Goal: Task Accomplishment & Management: Complete application form

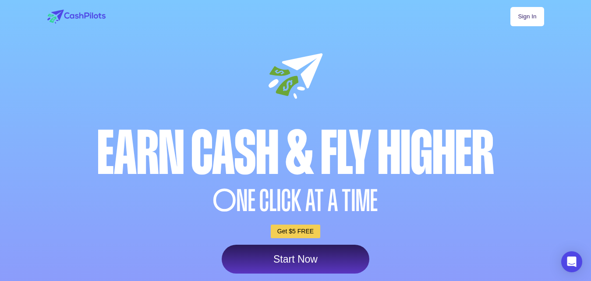
click at [141, 106] on div "Sign In Earn Cash & Fly higher O NE CLICK AT A TIME Get $5 FREE Start Now" at bounding box center [295, 265] width 517 height 531
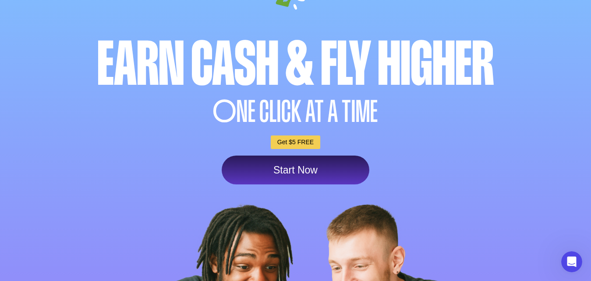
click at [297, 161] on link "Start Now" at bounding box center [296, 170] width 148 height 29
click at [295, 165] on link "Start Now" at bounding box center [296, 170] width 148 height 29
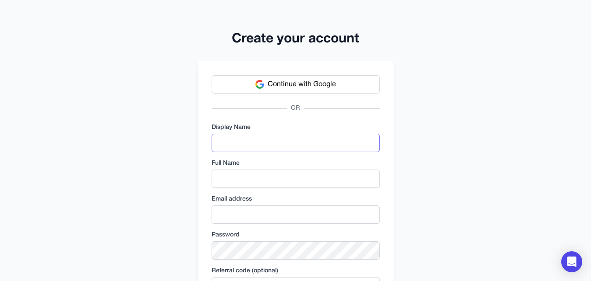
click at [285, 141] on input "text" at bounding box center [295, 143] width 168 height 18
type input "*****"
click at [269, 177] on input "text" at bounding box center [295, 179] width 168 height 18
type input "**********"
click at [270, 216] on input "email" at bounding box center [295, 215] width 168 height 18
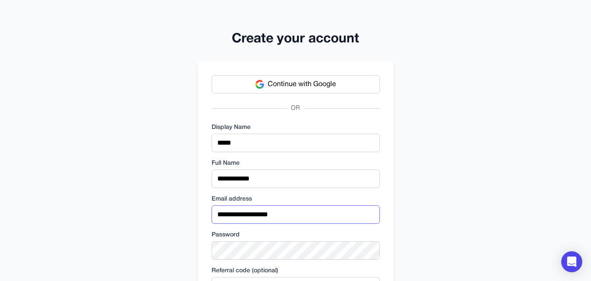
type input "**********"
click at [433, 243] on div "**********" at bounding box center [295, 202] width 591 height 405
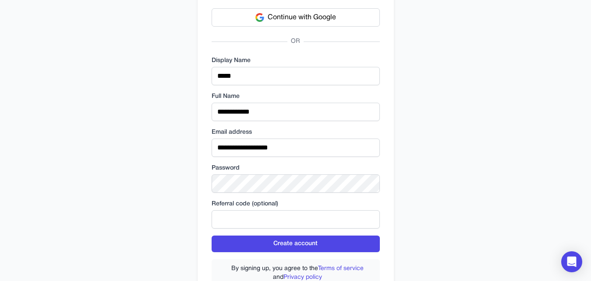
scroll to position [124, 0]
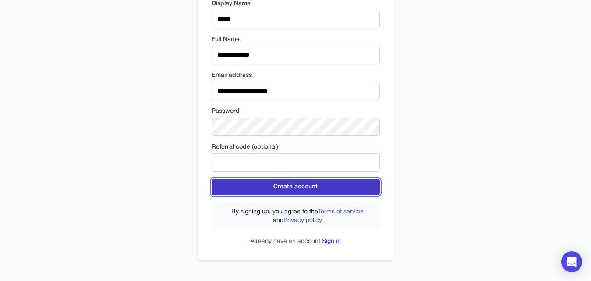
click at [336, 184] on button "Create account" at bounding box center [295, 187] width 168 height 17
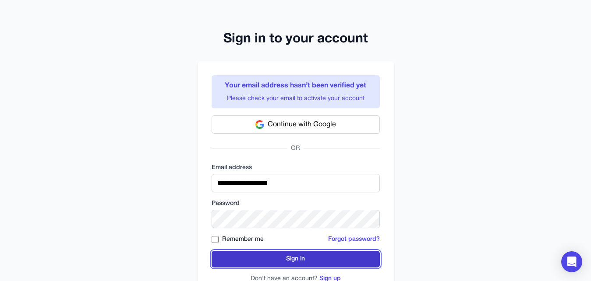
click at [246, 252] on button "Sign in" at bounding box center [295, 259] width 168 height 17
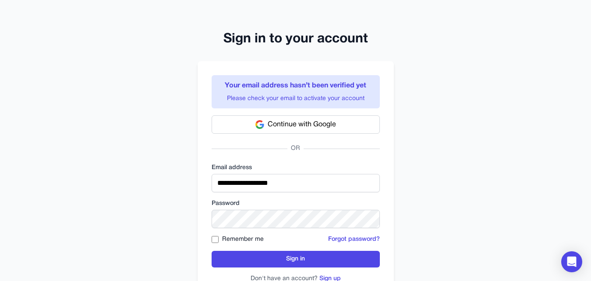
click at [507, 124] on div "**********" at bounding box center [295, 159] width 591 height 319
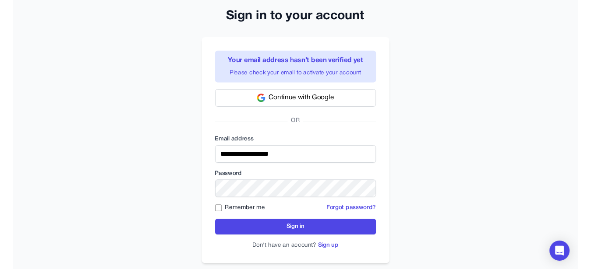
scroll to position [37, 0]
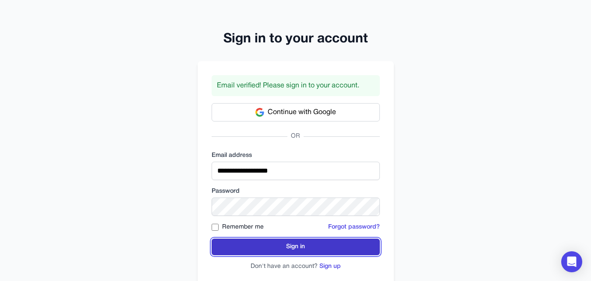
click at [245, 240] on button "Sign in" at bounding box center [295, 247] width 168 height 17
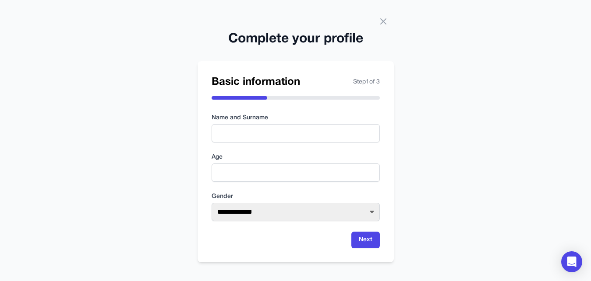
click at [128, 94] on div "**********" at bounding box center [295, 142] width 591 height 284
click at [225, 127] on input "text" at bounding box center [295, 133] width 168 height 18
type input "**********"
click at [234, 171] on input "number" at bounding box center [295, 173] width 168 height 18
type input "**"
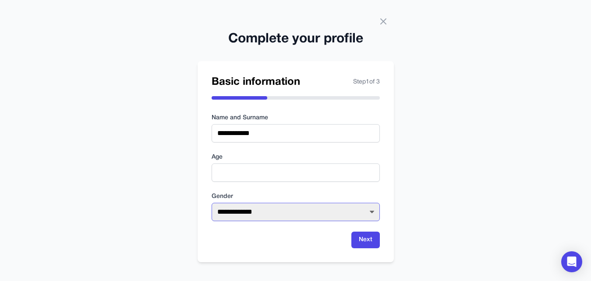
select select "******"
click option "******" at bounding box center [0, 0] width 0 height 0
click at [356, 239] on button "Next" at bounding box center [365, 240] width 28 height 17
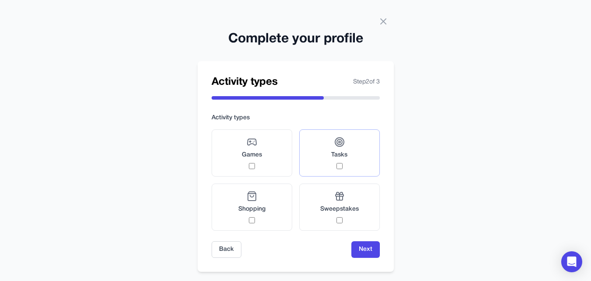
click at [346, 146] on div "Tasks" at bounding box center [339, 153] width 16 height 32
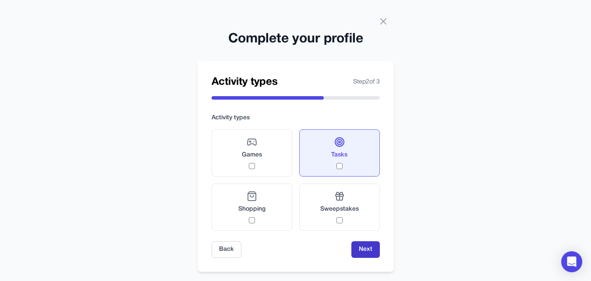
click at [369, 250] on button "Next" at bounding box center [365, 250] width 28 height 17
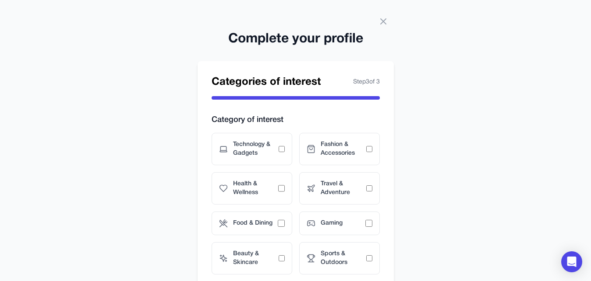
click at [484, 155] on div "Complete your profile Categories of interest Step 3 of 3 Category of interest T…" at bounding box center [295, 168] width 591 height 337
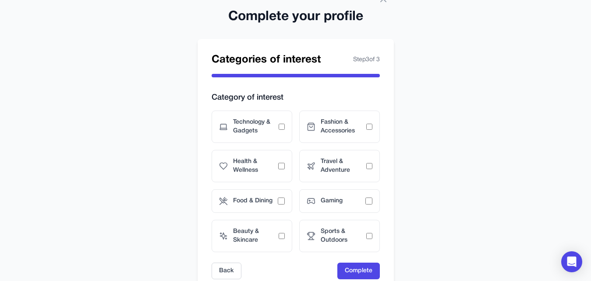
scroll to position [45, 0]
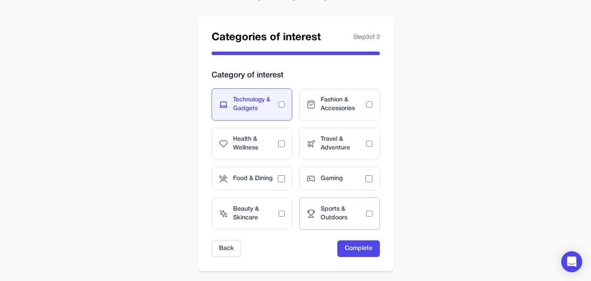
click at [366, 213] on span "Sports & Outdoors" at bounding box center [343, 214] width 46 height 18
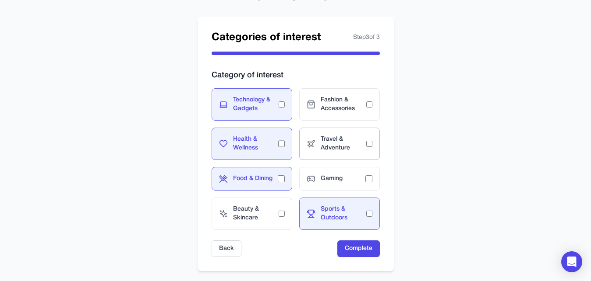
click at [367, 140] on div "Travel & Adventure" at bounding box center [339, 144] width 81 height 32
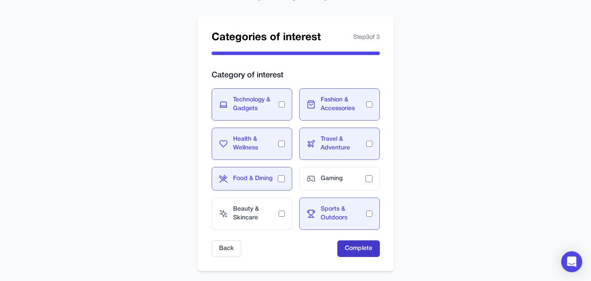
click at [360, 249] on button "Complete" at bounding box center [358, 249] width 42 height 17
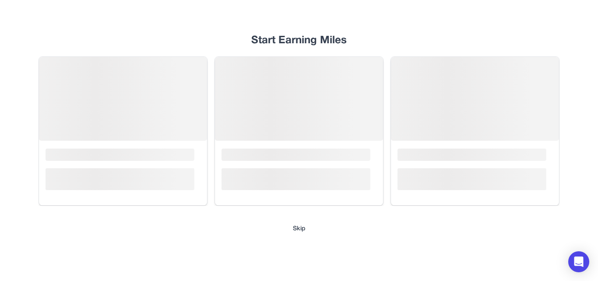
click at [349, 30] on div "Start Earning Miles Loading... Loading... Loading... Skip" at bounding box center [299, 140] width 560 height 281
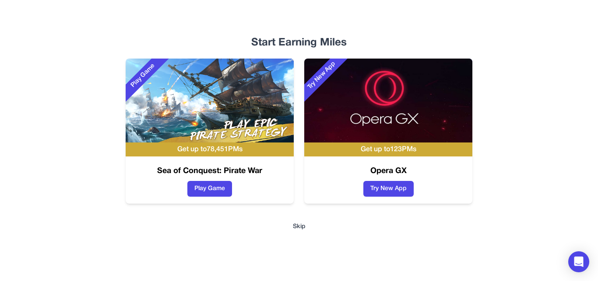
click at [296, 225] on button "Skip" at bounding box center [299, 227] width 13 height 9
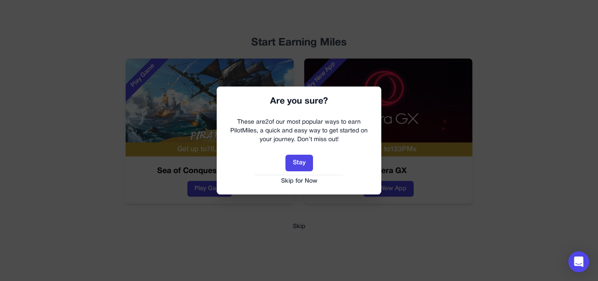
click at [301, 182] on button "Skip for Now" at bounding box center [298, 181] width 147 height 9
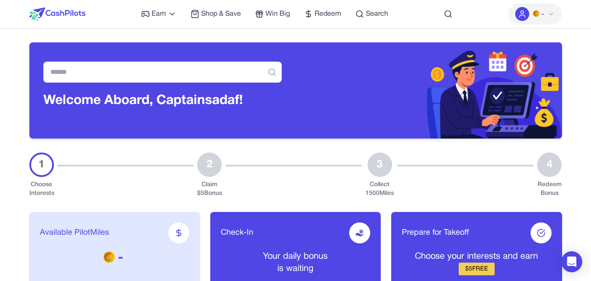
click at [287, 181] on div at bounding box center [293, 176] width 136 height 46
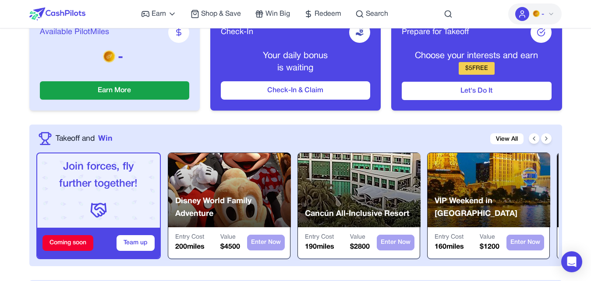
scroll to position [134, 0]
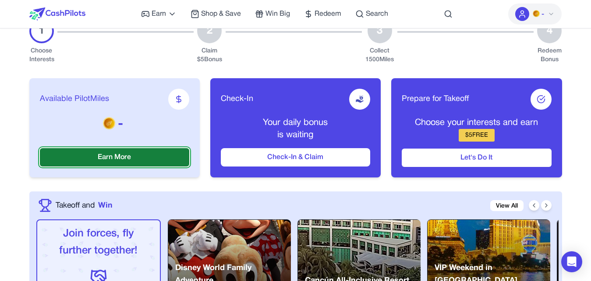
click at [142, 154] on button "Earn More" at bounding box center [114, 157] width 149 height 18
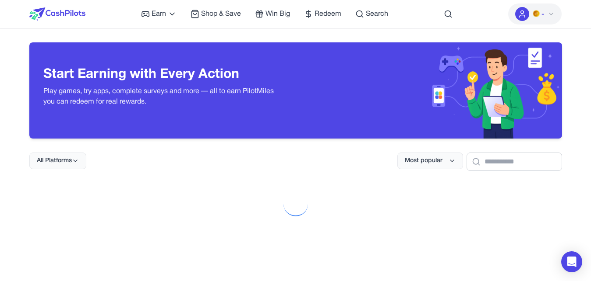
click at [238, 155] on div "All Platforms Most popular" at bounding box center [295, 155] width 532 height 32
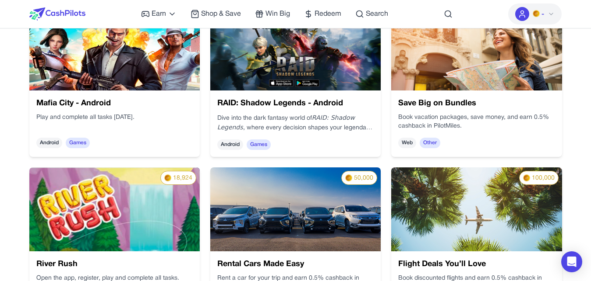
scroll to position [134, 0]
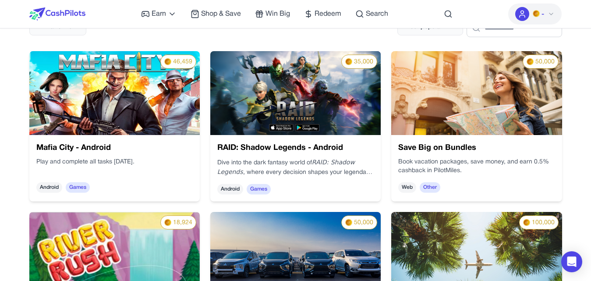
click at [408, 186] on span "Web" at bounding box center [407, 188] width 18 height 11
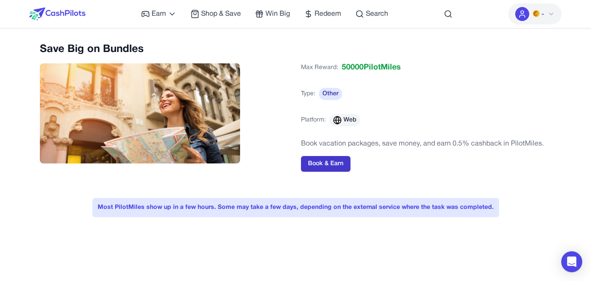
click at [334, 161] on button "Book & Earn" at bounding box center [325, 164] width 49 height 16
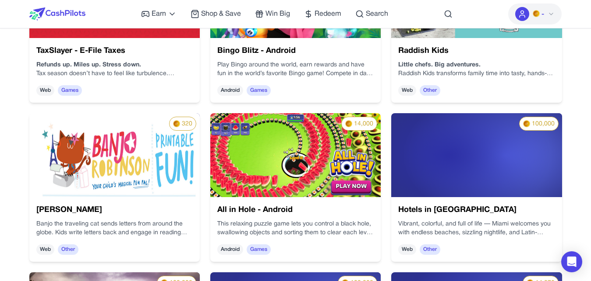
scroll to position [1237, 0]
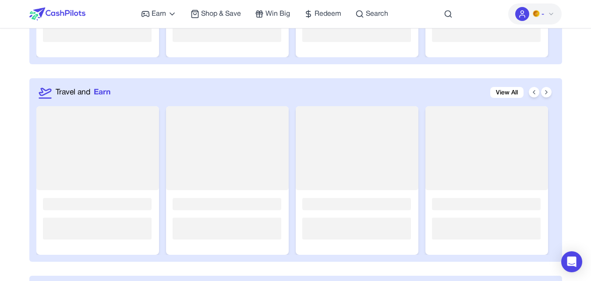
scroll to position [134, 0]
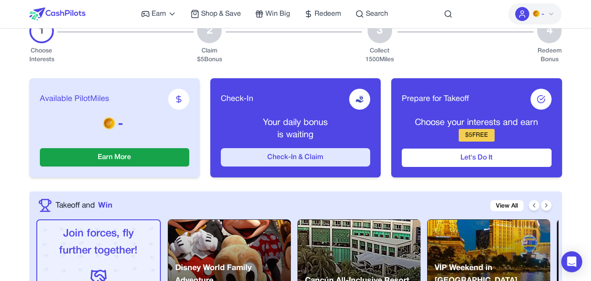
click at [270, 156] on button "Check-In & Claim" at bounding box center [295, 157] width 149 height 18
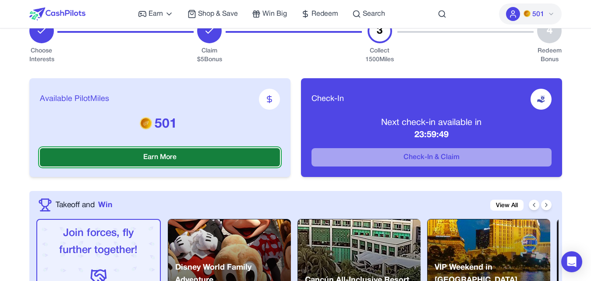
click at [255, 154] on button "Earn More" at bounding box center [160, 157] width 240 height 18
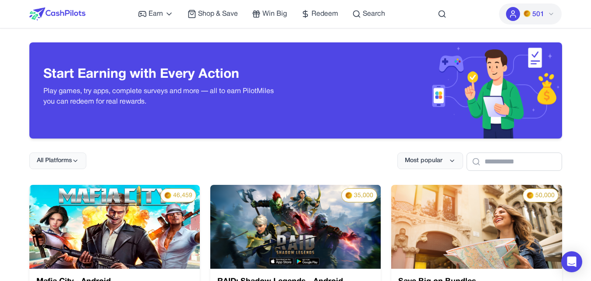
click at [266, 154] on div "All Platforms Most popular" at bounding box center [295, 155] width 532 height 32
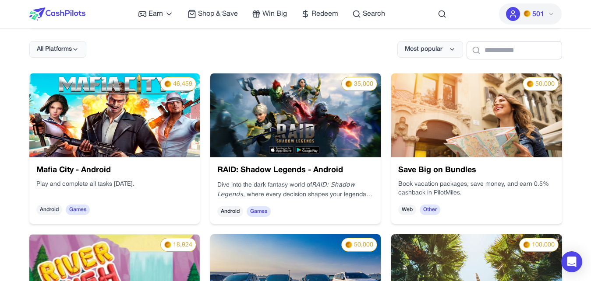
scroll to position [134, 0]
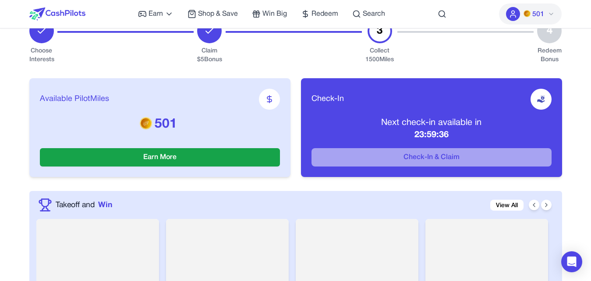
click at [408, 178] on div "Available PilotMiles 501 Earn More Check-In Next check-in available in 23:59:36…" at bounding box center [295, 127] width 532 height 127
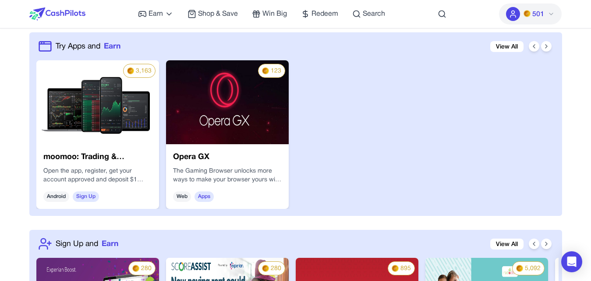
scroll to position [625, 0]
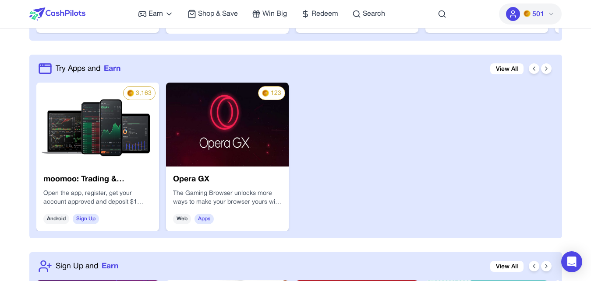
click at [88, 216] on span "Sign Up" at bounding box center [86, 219] width 26 height 11
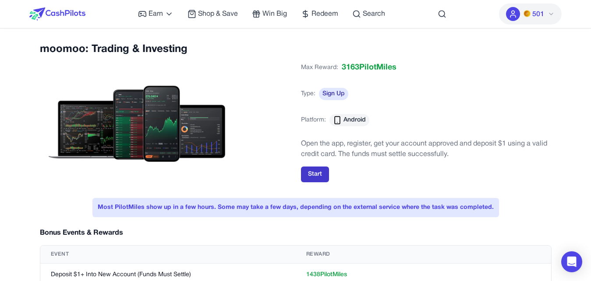
click at [317, 175] on button "Start" at bounding box center [315, 175] width 28 height 16
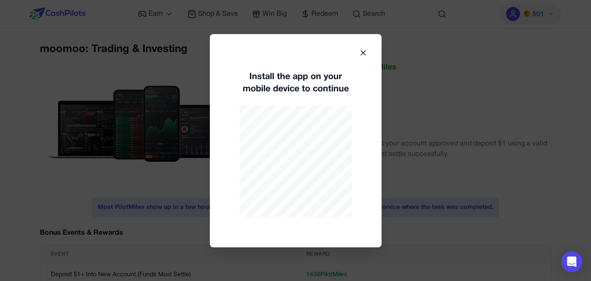
click at [364, 48] on div "Install the app on your mobile device to continue" at bounding box center [296, 141] width 172 height 214
click at [359, 51] on icon at bounding box center [363, 53] width 9 height 9
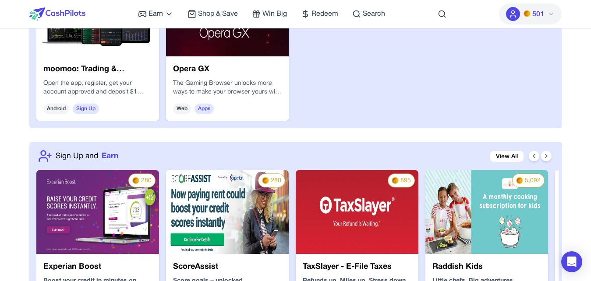
scroll to position [693, 0]
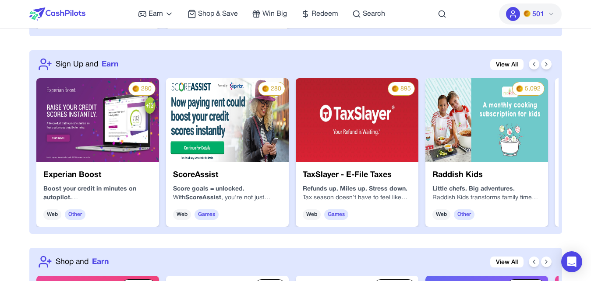
scroll to position [850, 0]
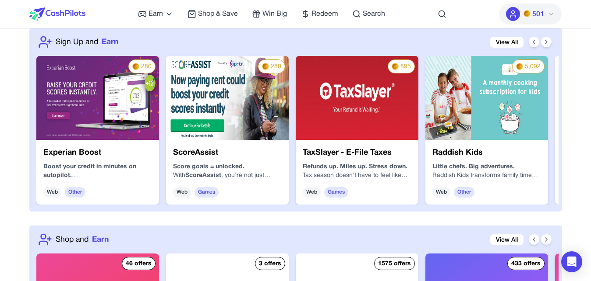
click at [460, 190] on span "Other" at bounding box center [464, 192] width 21 height 11
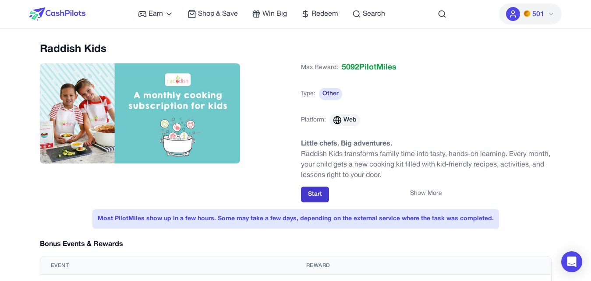
drag, startPoint x: 460, startPoint y: 190, endPoint x: 317, endPoint y: 202, distance: 143.2
click at [317, 202] on div "Max Reward: 5092 PilotMiles Type: Other Platform: Web Little chefs. Big adventu…" at bounding box center [426, 130] width 250 height 144
click at [314, 191] on div "Show More" at bounding box center [426, 194] width 250 height 9
click at [316, 192] on div "Show More" at bounding box center [426, 194] width 250 height 9
click at [314, 192] on div "Show More" at bounding box center [426, 194] width 250 height 9
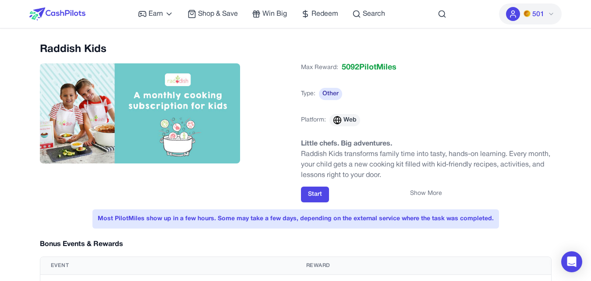
click at [526, 14] on img at bounding box center [526, 13] width 7 height 7
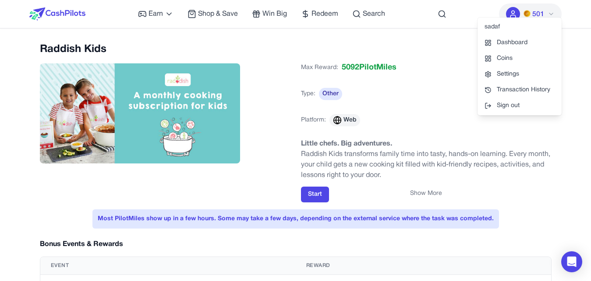
click at [509, 27] on div "sadaf" at bounding box center [519, 27] width 84 height 16
click at [501, 56] on link "Coins" at bounding box center [519, 59] width 84 height 16
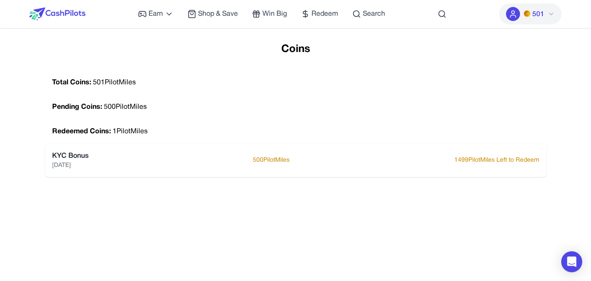
click at [529, 14] on img at bounding box center [526, 13] width 7 height 7
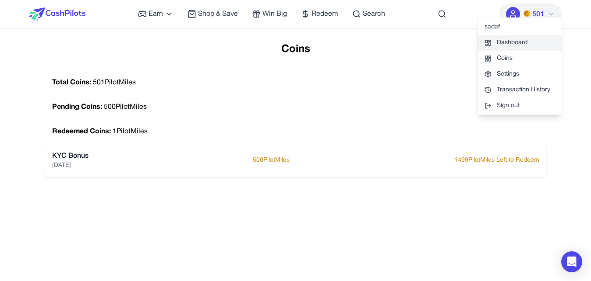
click at [527, 41] on link "Dashboard" at bounding box center [519, 43] width 84 height 16
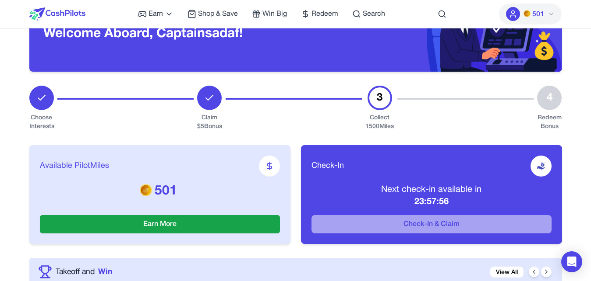
scroll to position [179, 0]
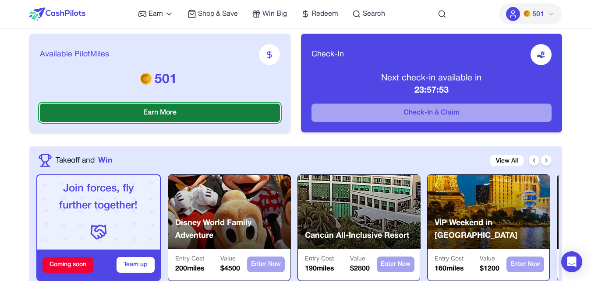
click at [145, 113] on button "Earn More" at bounding box center [160, 113] width 240 height 18
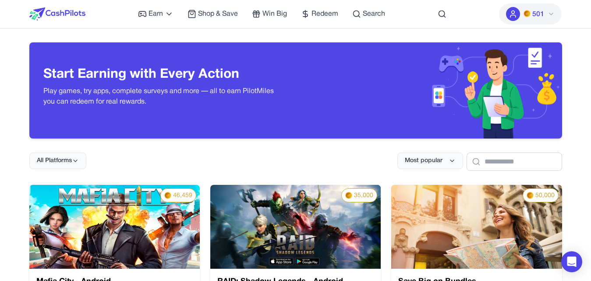
click at [199, 156] on div "All Platforms Most popular" at bounding box center [295, 155] width 532 height 32
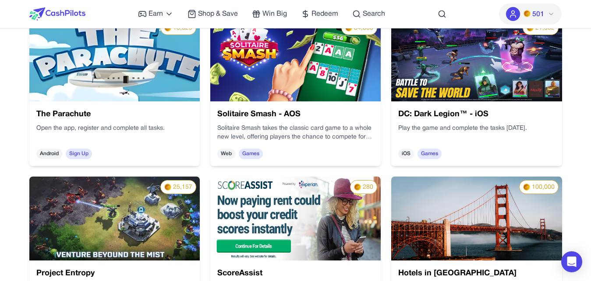
scroll to position [714, 0]
